Goal: Find specific page/section: Find specific page/section

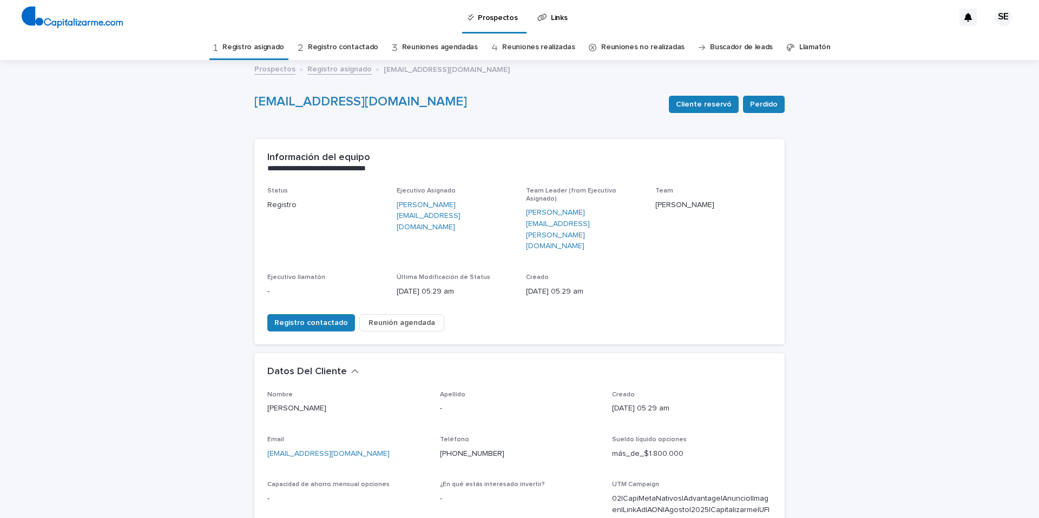
click at [274, 45] on link "Registro asignado" at bounding box center [253, 47] width 62 height 25
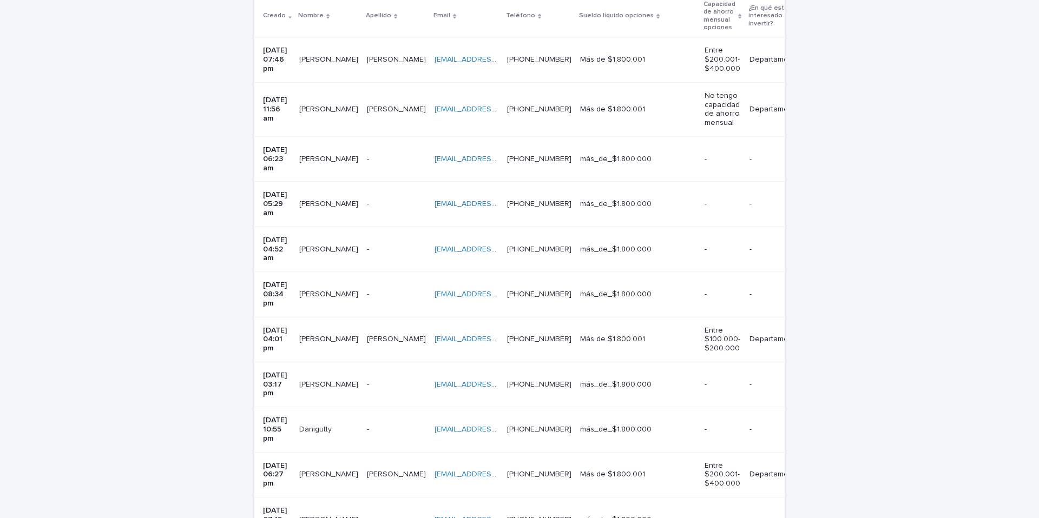
scroll to position [283, 0]
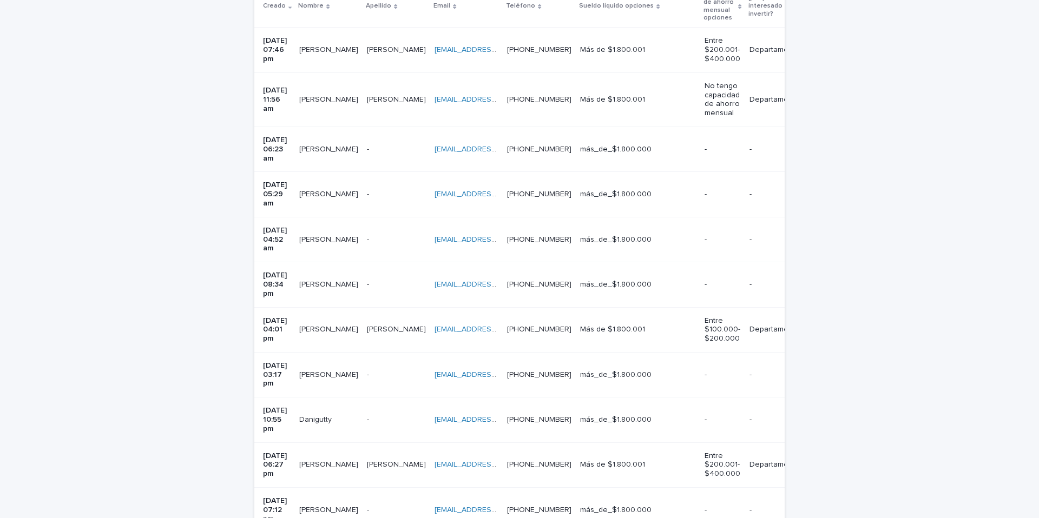
click at [349, 278] on p "[PERSON_NAME]" at bounding box center [329, 283] width 61 height 11
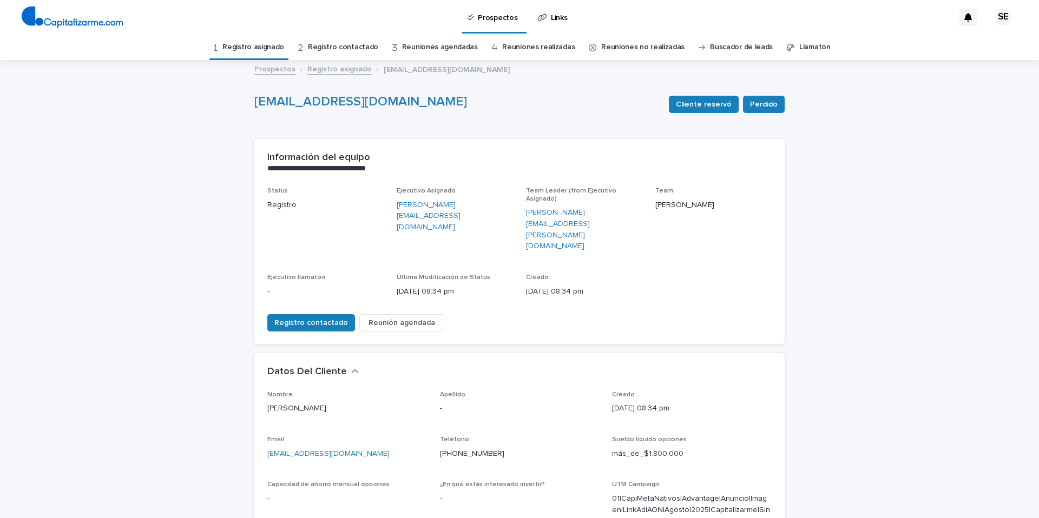
click at [276, 45] on link "Registro asignado" at bounding box center [253, 47] width 62 height 25
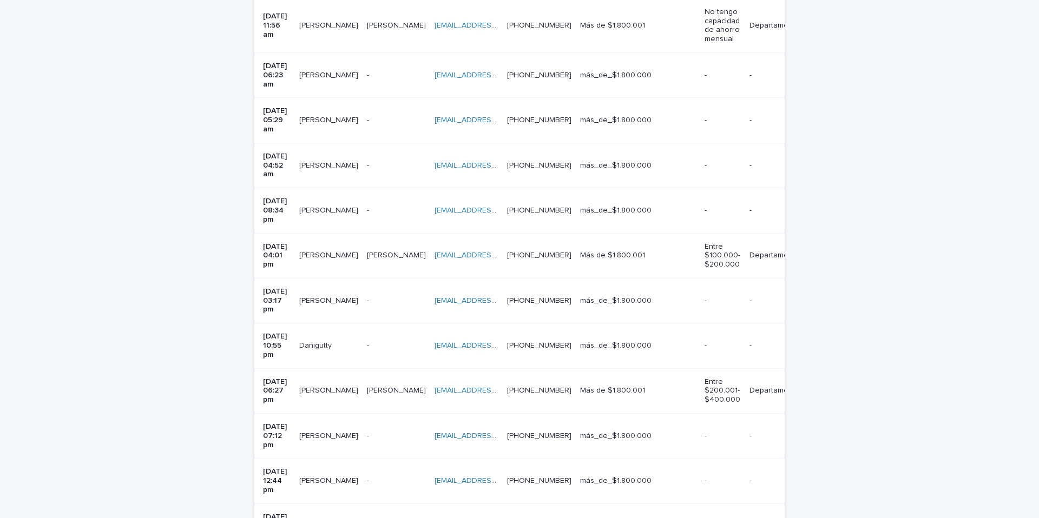
scroll to position [342, 0]
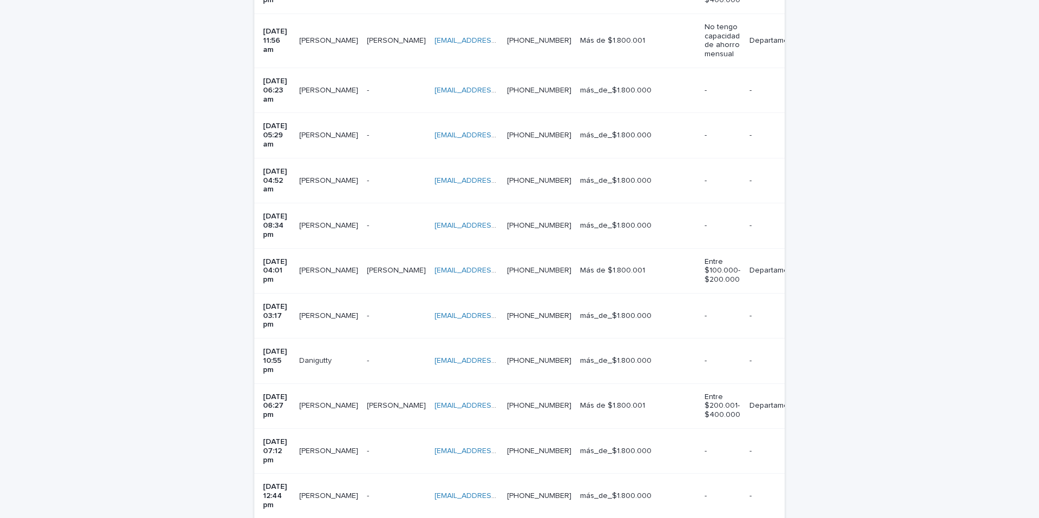
click at [385, 312] on p at bounding box center [396, 316] width 59 height 9
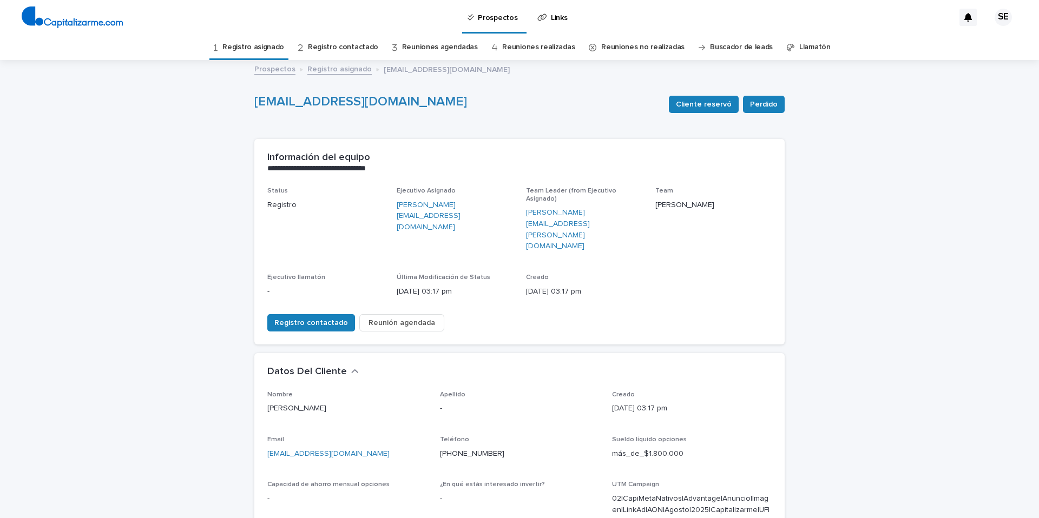
click at [263, 44] on link "Registro asignado" at bounding box center [253, 47] width 62 height 25
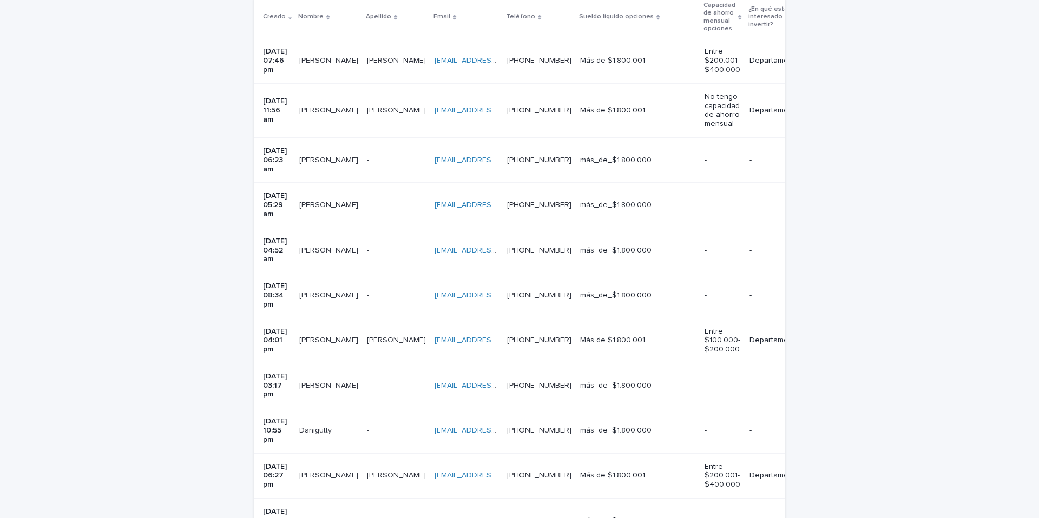
scroll to position [281, 0]
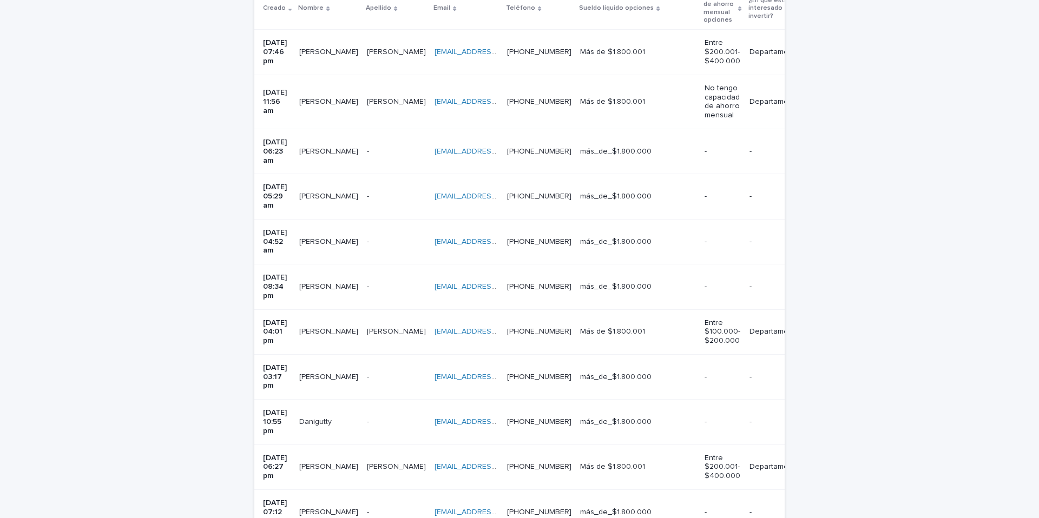
click at [367, 415] on p "-" at bounding box center [369, 420] width 4 height 11
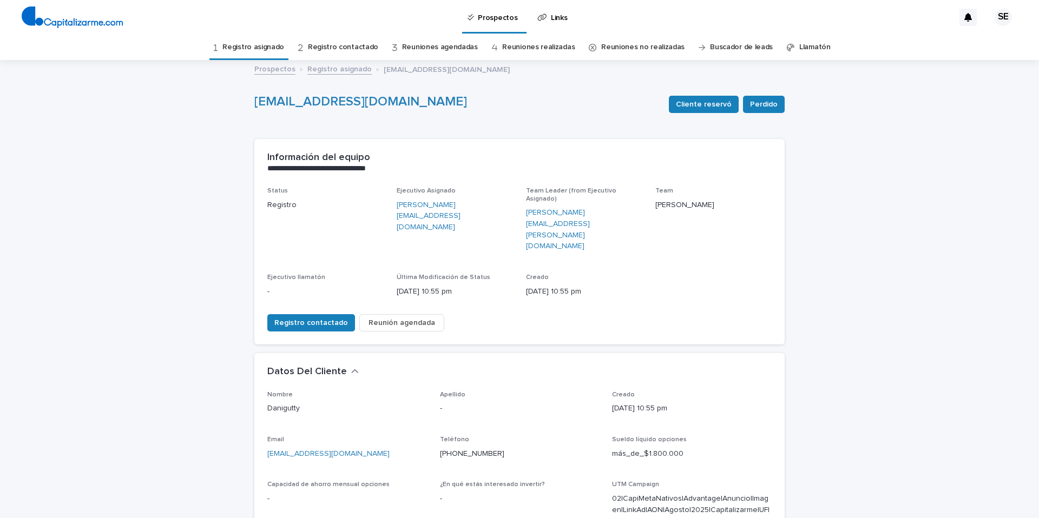
click at [268, 47] on link "Registro asignado" at bounding box center [253, 47] width 62 height 25
